Goal: Feedback & Contribution: Contribute content

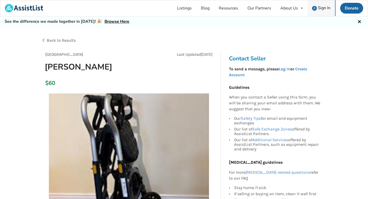
click at [325, 9] on span "Sign In" at bounding box center [324, 8] width 13 height 6
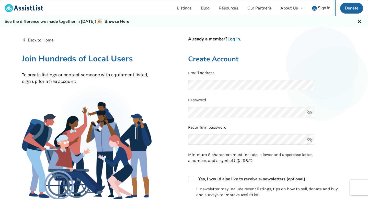
click at [310, 112] on icon at bounding box center [309, 112] width 10 height 10
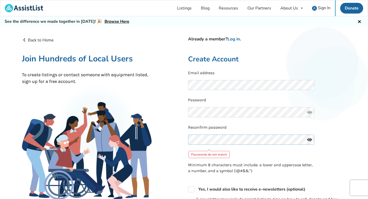
click at [178, 138] on div "Back to Home Already a member? Log in . Join Hundreds of Local Users To create …" at bounding box center [184, 167] width 332 height 268
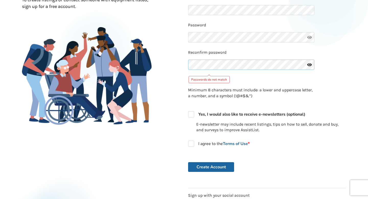
scroll to position [75, 0]
click at [193, 145] on label "I agree to the Terms of Use *" at bounding box center [219, 143] width 62 height 6
checkbox input "true"
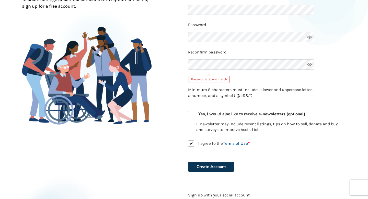
click at [215, 167] on button "Create Account" at bounding box center [211, 167] width 46 height 10
click at [214, 78] on div "Passwords do not match" at bounding box center [209, 79] width 41 height 7
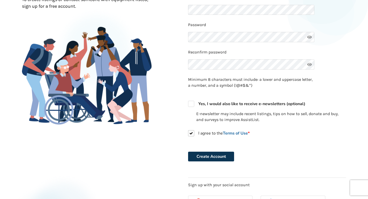
click at [215, 158] on button "Create Account" at bounding box center [211, 157] width 46 height 10
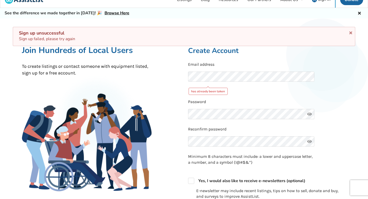
scroll to position [0, 0]
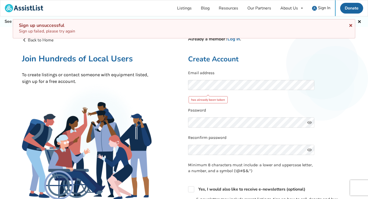
click at [351, 25] on icon at bounding box center [350, 24] width 5 height 4
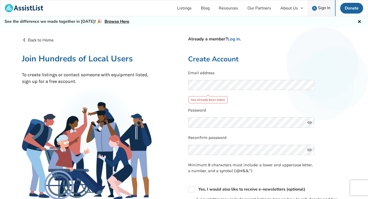
click at [321, 7] on span "Sign In" at bounding box center [324, 8] width 13 height 6
click at [359, 22] on icon at bounding box center [359, 21] width 5 height 4
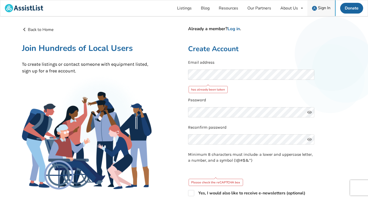
click at [319, 7] on span "Sign In" at bounding box center [324, 8] width 13 height 6
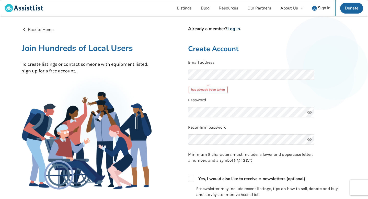
click at [236, 27] on link "Log in" at bounding box center [234, 29] width 13 height 6
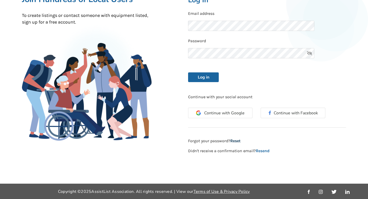
click at [236, 141] on div "New to AssistList? Sign Up . Log In Email address Password Log in Continue with…" at bounding box center [267, 66] width 166 height 176
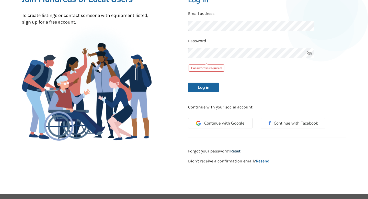
click at [236, 150] on link "Reset" at bounding box center [235, 151] width 10 height 5
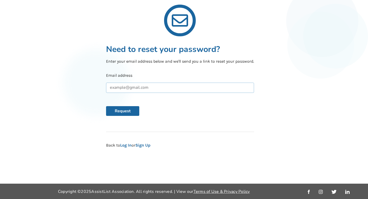
click at [140, 89] on input "text" at bounding box center [180, 88] width 148 height 10
type input "duff.malcolm@gmail.com"
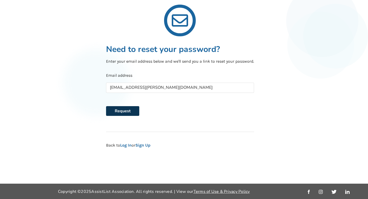
click at [127, 109] on button "Request" at bounding box center [122, 111] width 33 height 10
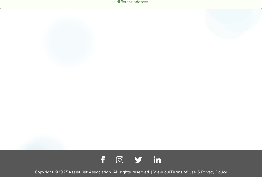
scroll to position [41, 0]
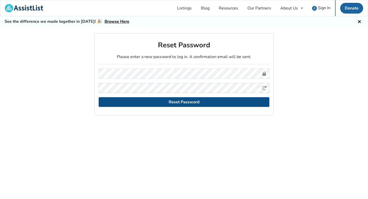
click at [190, 102] on button "Reset Password" at bounding box center [184, 102] width 171 height 10
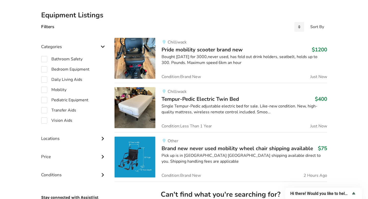
scroll to position [113, 0]
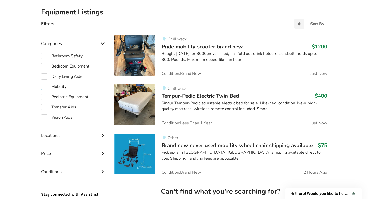
click at [46, 85] on label "Mobility" at bounding box center [53, 87] width 25 height 6
checkbox input "true"
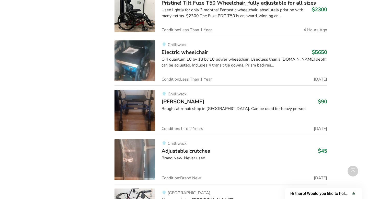
scroll to position [405, 0]
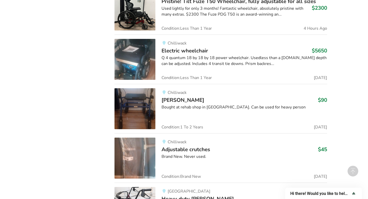
click at [185, 107] on div "Bought at rehab shop in Chilliwack. Can be used for heavy person" at bounding box center [244, 107] width 165 height 6
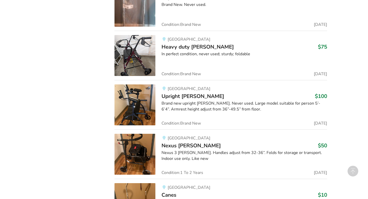
scroll to position [559, 0]
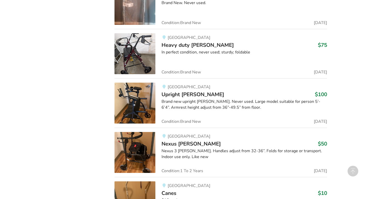
click at [134, 156] on img at bounding box center [135, 152] width 41 height 41
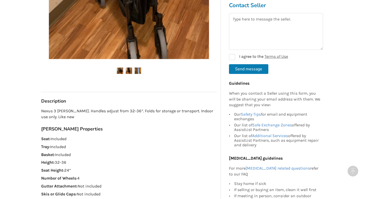
scroll to position [196, 0]
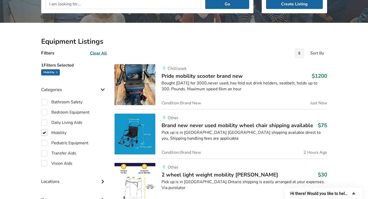
scroll to position [138, 0]
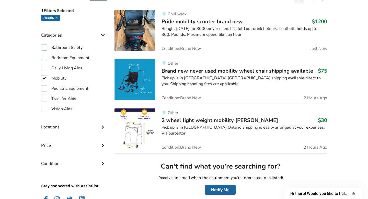
click at [45, 48] on label "Bathroom Safety" at bounding box center [61, 47] width 41 height 6
checkbox input "true"
click at [44, 77] on label "Mobility" at bounding box center [53, 78] width 25 height 6
checkbox input "false"
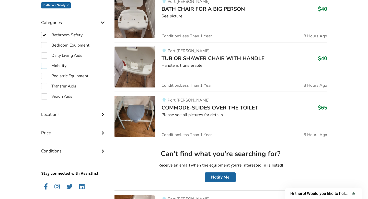
scroll to position [151, 0]
click at [129, 116] on img at bounding box center [135, 116] width 41 height 41
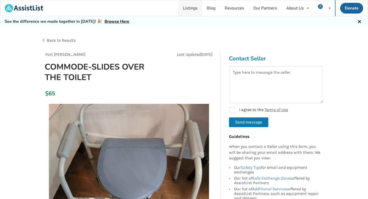
click at [191, 9] on link "Listings" at bounding box center [190, 8] width 24 height 16
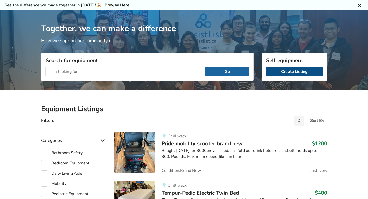
click at [296, 71] on link "Create Listing" at bounding box center [294, 72] width 57 height 10
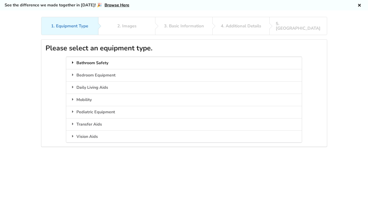
click at [101, 58] on div "Bathroom Safety" at bounding box center [184, 63] width 236 height 12
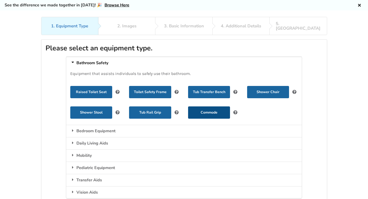
click at [217, 107] on button "Commode" at bounding box center [209, 112] width 42 height 12
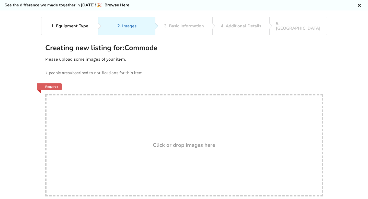
click at [180, 142] on h3 "Click or drop images here" at bounding box center [184, 145] width 62 height 7
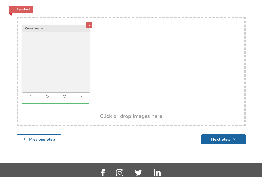
scroll to position [85, 0]
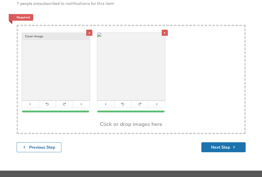
click at [224, 146] on button "Next Step" at bounding box center [223, 147] width 44 height 10
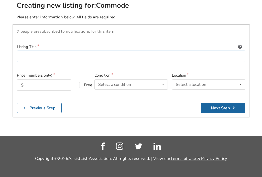
click at [85, 54] on input at bounding box center [131, 57] width 228 height 12
type input "Commode"
click at [33, 84] on input "text" at bounding box center [44, 85] width 54 height 11
type input "40"
click at [163, 84] on icon at bounding box center [162, 84] width 7 height 9
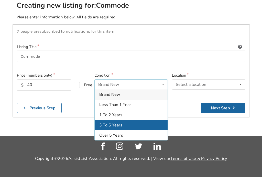
click at [132, 126] on div "3 To 5 Years" at bounding box center [131, 125] width 73 height 10
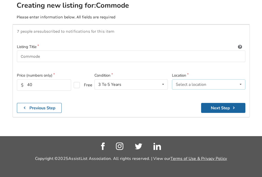
click at [241, 85] on icon at bounding box center [240, 84] width 7 height 9
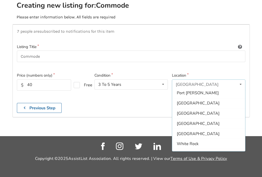
scroll to position [152, 0]
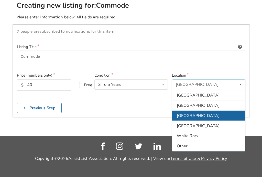
click at [190, 117] on span "[GEOGRAPHIC_DATA]" at bounding box center [198, 116] width 43 height 6
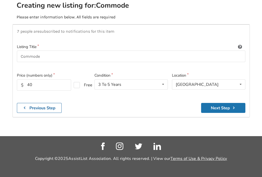
click at [228, 109] on button "Next Step" at bounding box center [223, 108] width 44 height 10
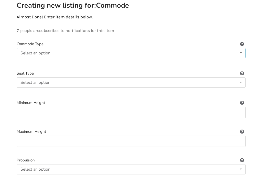
click at [240, 52] on icon at bounding box center [240, 52] width 7 height 9
click at [31, 64] on span "Stationary" at bounding box center [30, 63] width 19 height 6
click at [240, 82] on icon at bounding box center [240, 82] width 7 height 9
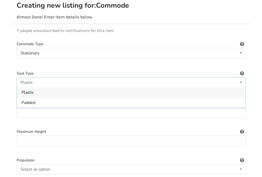
click at [27, 84] on div "Plastic" at bounding box center [26, 83] width 12 height 4
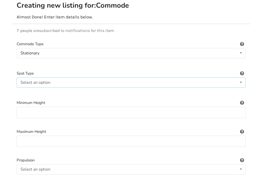
click at [241, 80] on icon at bounding box center [240, 82] width 7 height 9
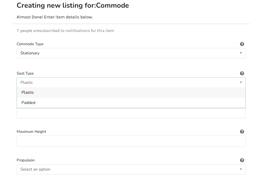
click at [58, 93] on div "Plastic" at bounding box center [131, 92] width 228 height 10
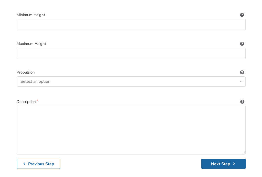
scroll to position [145, 0]
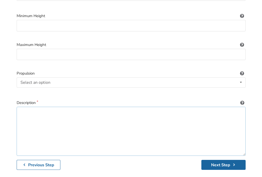
click at [39, 115] on textarea at bounding box center [131, 131] width 229 height 49
type textarea "Stationary,"
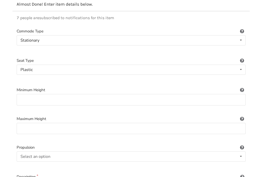
scroll to position [0, 0]
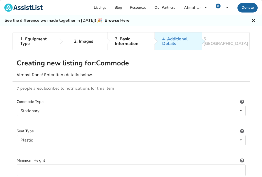
click at [253, 20] on icon at bounding box center [253, 20] width 5 height 4
